Goal: Task Accomplishment & Management: Complete application form

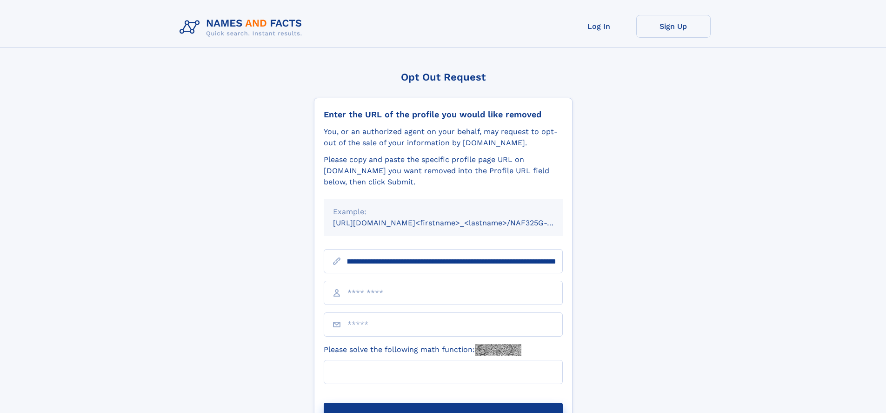
scroll to position [0, 115]
type input "**********"
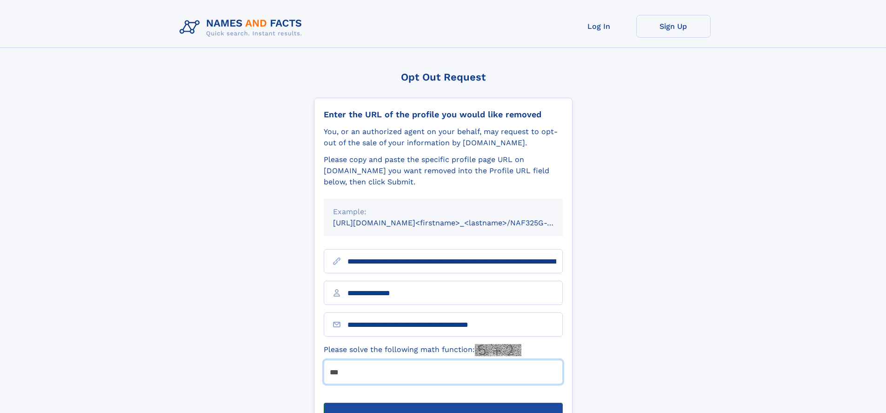
type input "***"
click at [443, 402] on button "Submit Opt Out Request" at bounding box center [443, 417] width 239 height 30
